Goal: Task Accomplishment & Management: Use online tool/utility

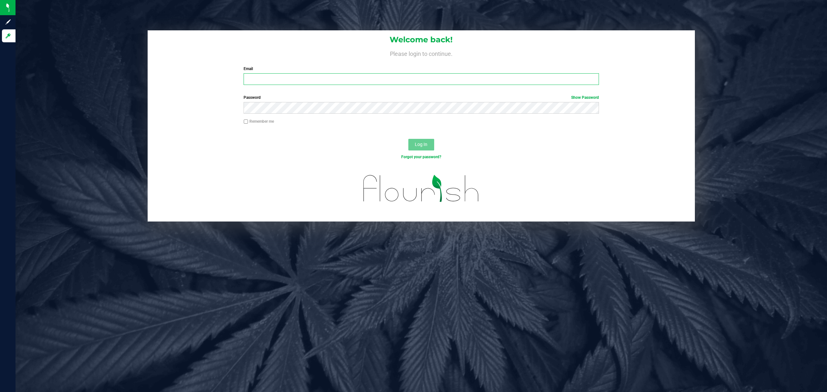
click at [297, 81] on input "Email" at bounding box center [421, 79] width 355 height 12
type input "[EMAIL_ADDRESS][DOMAIN_NAME]"
click at [408, 139] on button "Log In" at bounding box center [421, 145] width 26 height 12
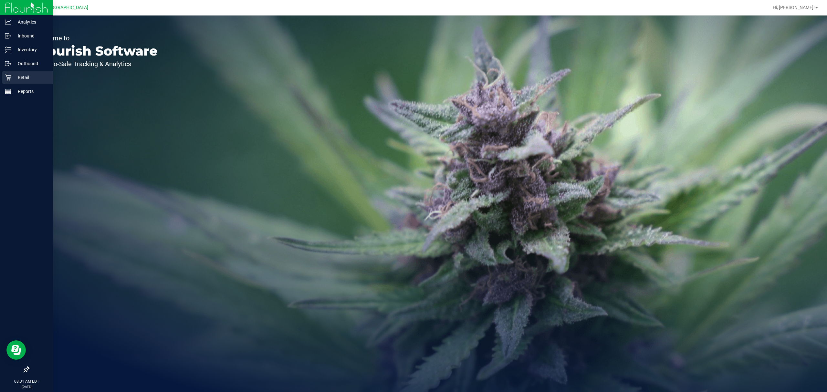
click at [20, 77] on p "Retail" at bounding box center [30, 78] width 39 height 8
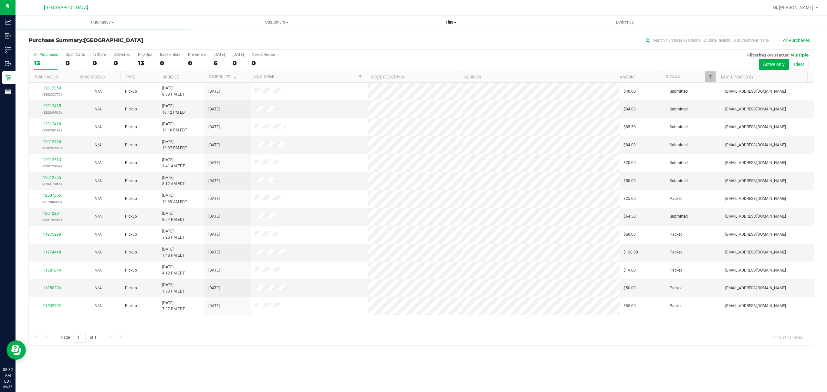
click at [453, 21] on span "Tills" at bounding box center [450, 22] width 173 height 6
click at [398, 39] on span "Manage tills" at bounding box center [386, 38] width 44 height 5
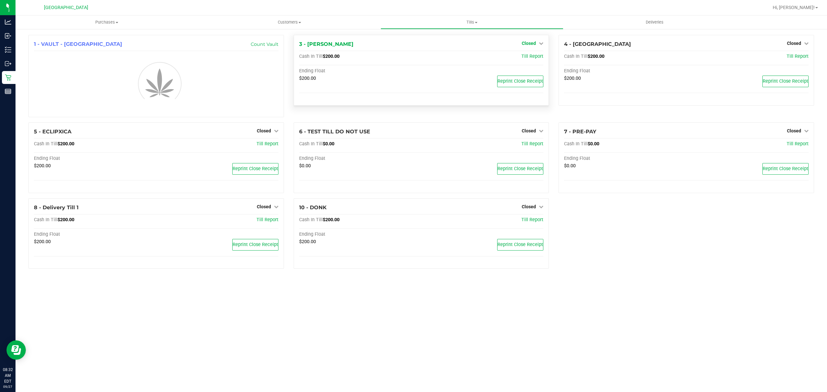
click at [537, 41] on link "Closed" at bounding box center [533, 43] width 22 height 5
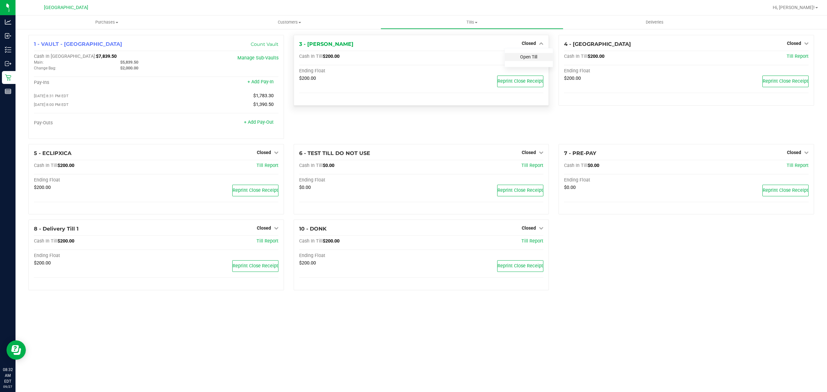
click at [527, 58] on link "Open Till" at bounding box center [528, 56] width 17 height 5
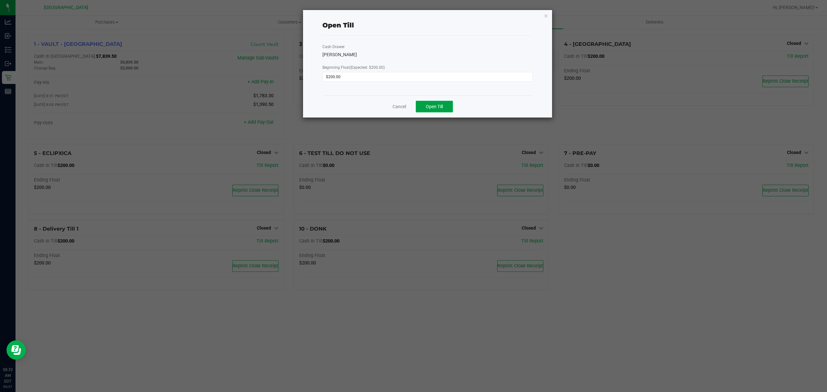
click at [436, 106] on span "Open Till" at bounding box center [434, 106] width 17 height 5
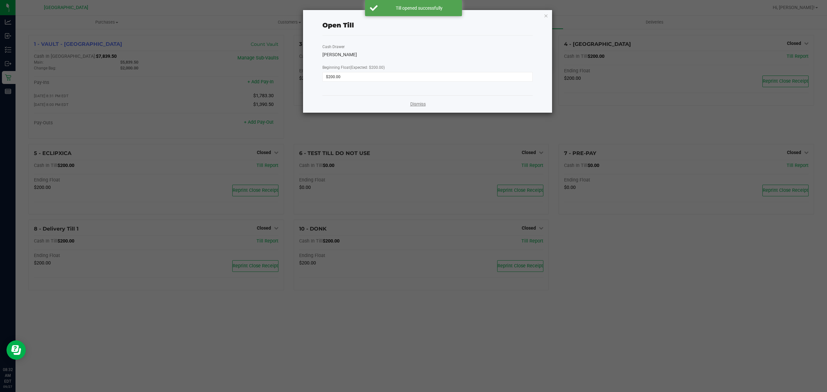
click at [413, 106] on link "Dismiss" at bounding box center [418, 104] width 16 height 7
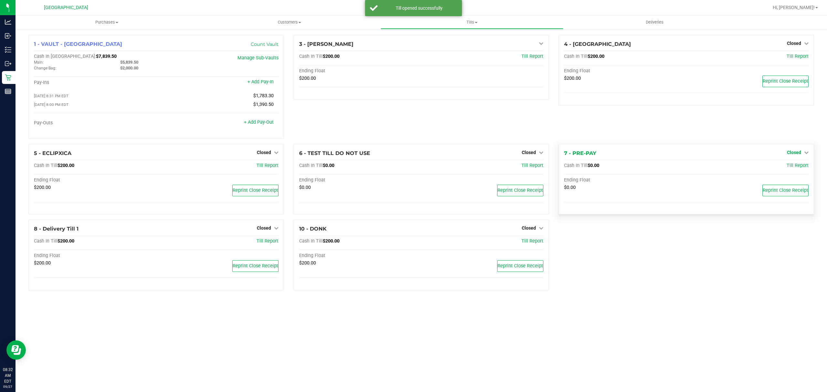
click at [801, 153] on link "Closed" at bounding box center [798, 152] width 22 height 5
click at [791, 167] on link "Open Till" at bounding box center [793, 165] width 17 height 5
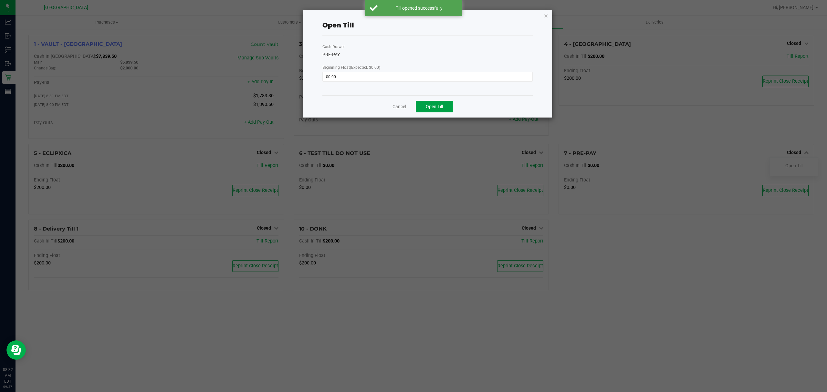
click at [435, 110] on button "Open Till" at bounding box center [434, 107] width 37 height 12
click at [420, 106] on link "Dismiss" at bounding box center [418, 104] width 16 height 7
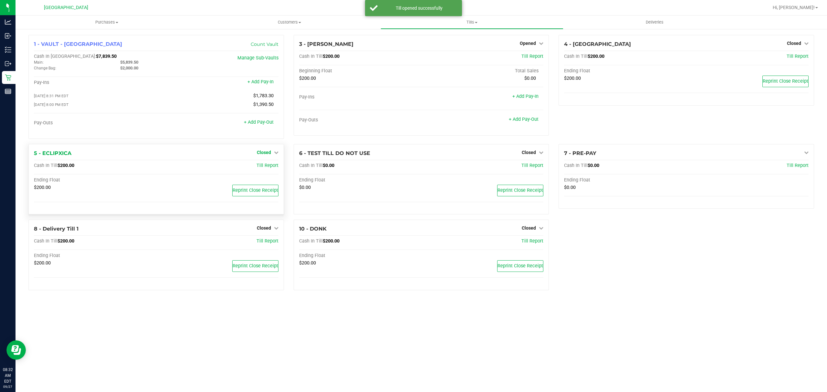
click at [267, 155] on span "Closed" at bounding box center [264, 152] width 14 height 5
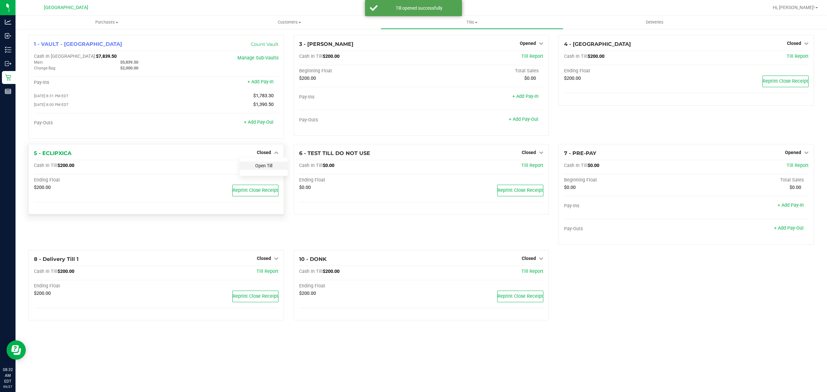
click at [267, 168] on link "Open Till" at bounding box center [263, 165] width 17 height 5
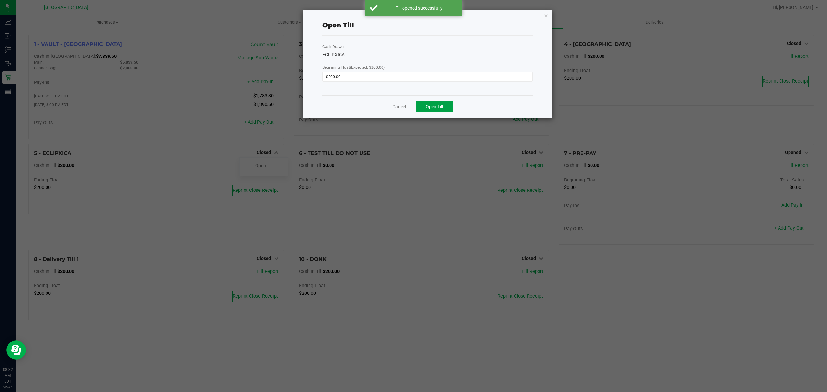
click at [450, 105] on button "Open Till" at bounding box center [434, 107] width 37 height 12
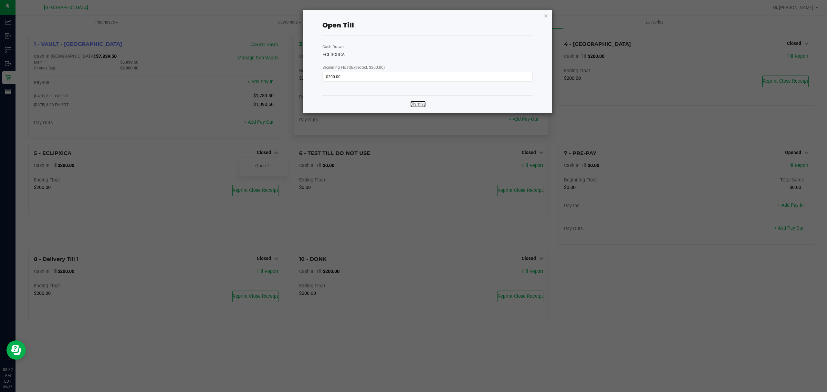
click at [419, 105] on link "Dismiss" at bounding box center [418, 104] width 16 height 7
